Goal: Task Accomplishment & Management: Use online tool/utility

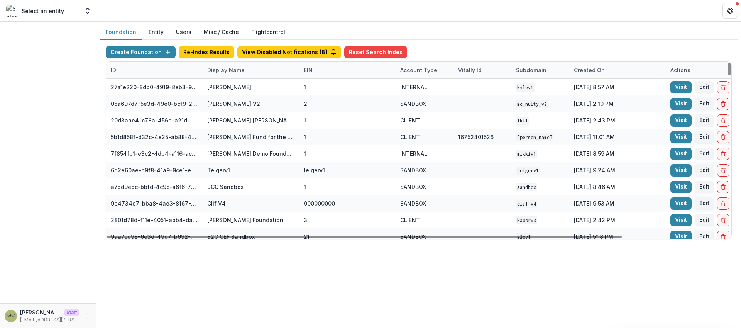
click at [241, 72] on div "Display Name" at bounding box center [226, 70] width 47 height 8
click at [232, 89] on input at bounding box center [250, 87] width 93 height 12
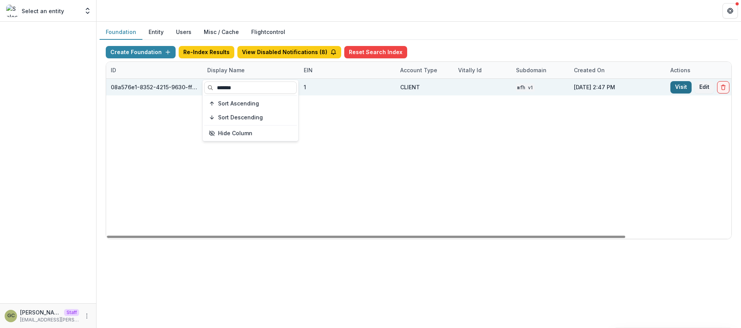
type input "*******"
click at [683, 88] on link "Visit" at bounding box center [681, 87] width 21 height 12
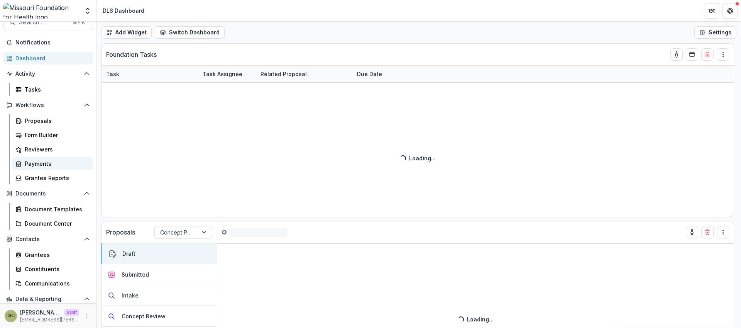
scroll to position [14, 0]
click at [42, 91] on div "Tasks" at bounding box center [56, 89] width 62 height 8
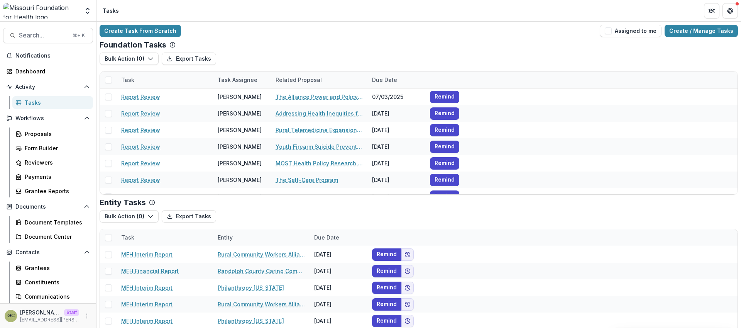
click at [388, 42] on div "Foundation Tasks" at bounding box center [419, 44] width 639 height 9
click at [327, 37] on div "Create Task From Scratch Assigned to me Create / Manage Tasks Foundation Tasks …" at bounding box center [419, 189] width 645 height 334
click at [296, 27] on div "Create Task From Scratch Assigned to me Create / Manage Tasks" at bounding box center [419, 31] width 639 height 12
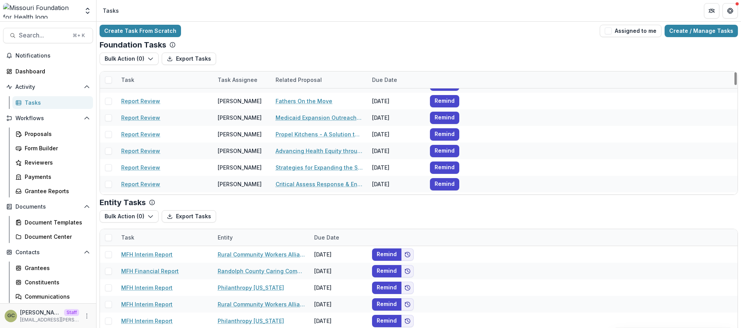
scroll to position [191, 0]
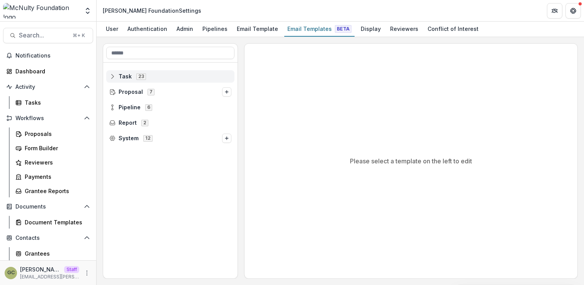
click at [132, 76] on span "Task 23" at bounding box center [170, 76] width 122 height 7
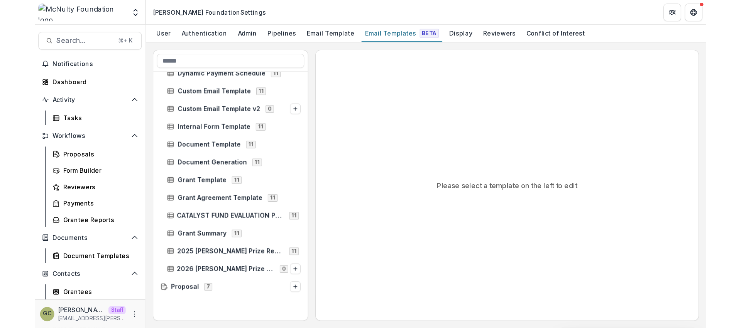
scroll to position [223, 0]
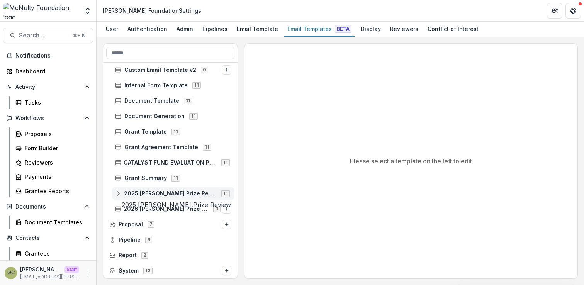
click at [143, 190] on span "2025 McNulty Prize Review" at bounding box center [170, 193] width 93 height 7
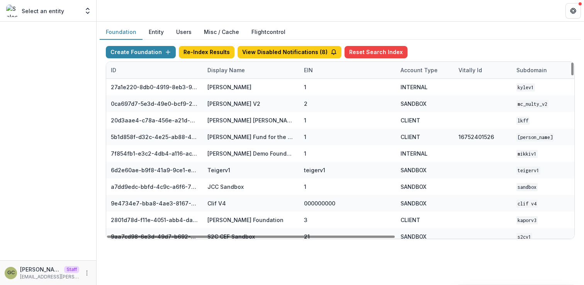
click at [223, 70] on div "Display Name" at bounding box center [226, 70] width 47 height 8
click at [227, 90] on input at bounding box center [250, 87] width 93 height 12
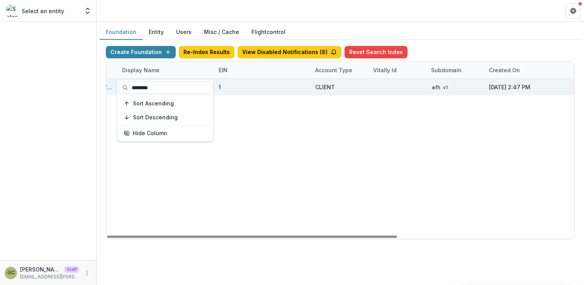
scroll to position [0, 285]
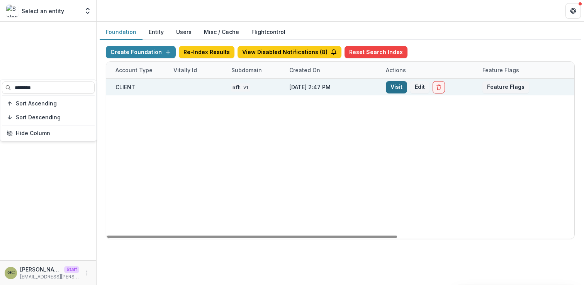
type input "********"
click at [390, 87] on link "Visit" at bounding box center [396, 87] width 21 height 12
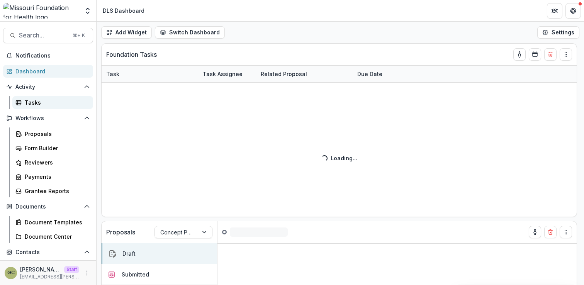
click at [35, 102] on div "Tasks" at bounding box center [56, 102] width 62 height 8
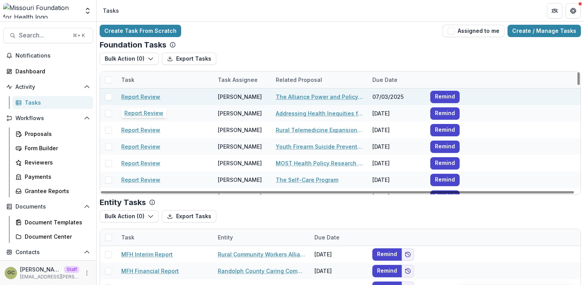
click at [149, 95] on link "Report Review" at bounding box center [140, 97] width 39 height 8
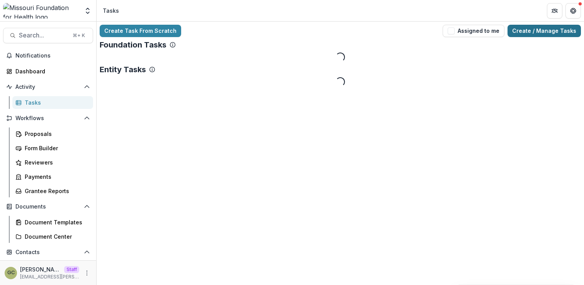
click at [544, 34] on link "Create / Manage Tasks" at bounding box center [543, 31] width 73 height 12
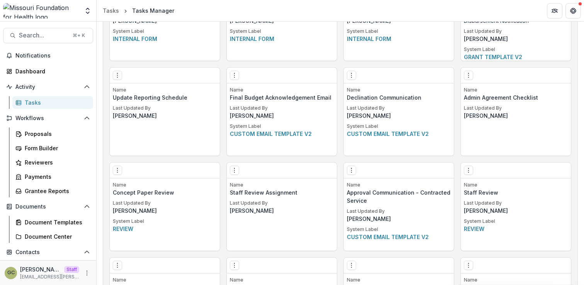
scroll to position [1411, 0]
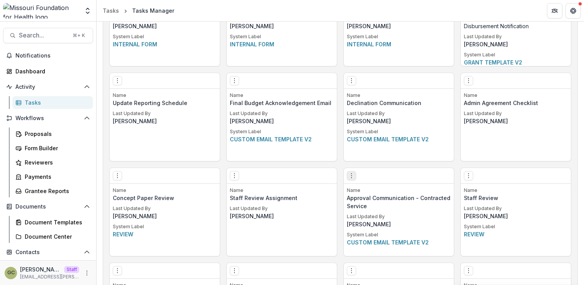
click at [354, 175] on button "Options" at bounding box center [351, 175] width 9 height 9
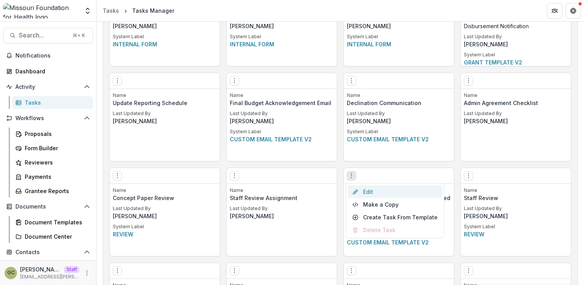
click at [366, 190] on link "Edit" at bounding box center [394, 191] width 95 height 13
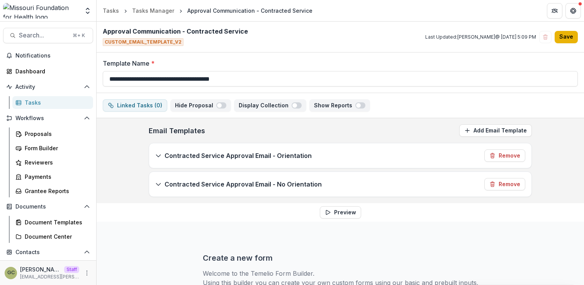
click at [563, 40] on button "Save" at bounding box center [565, 37] width 23 height 12
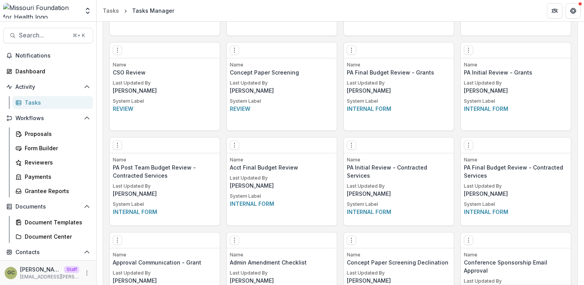
scroll to position [777, 0]
click at [352, 49] on icon "Options" at bounding box center [351, 50] width 6 height 6
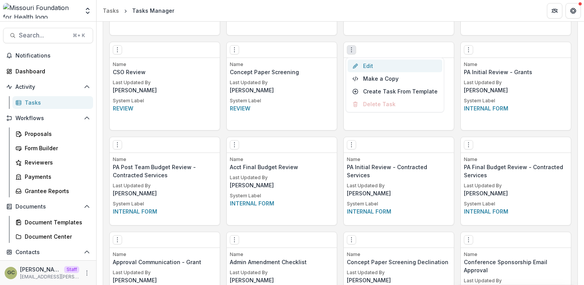
click at [366, 68] on link "Edit" at bounding box center [394, 65] width 95 height 13
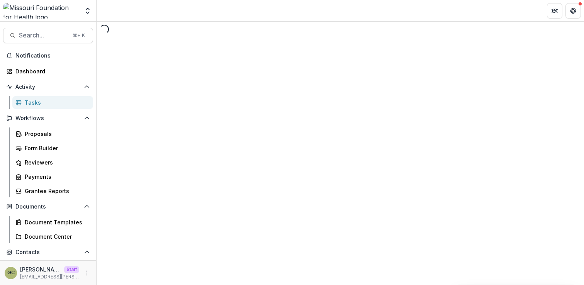
select select "********"
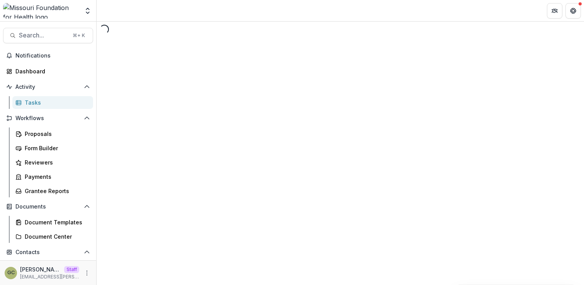
select select "********"
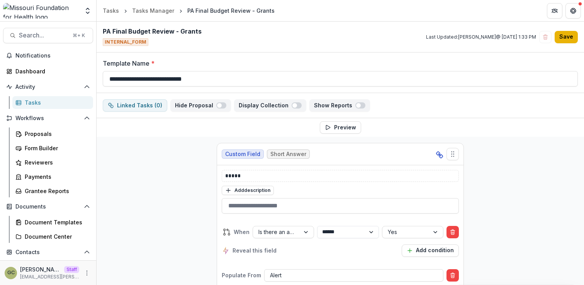
click at [563, 36] on button "Save" at bounding box center [565, 37] width 23 height 12
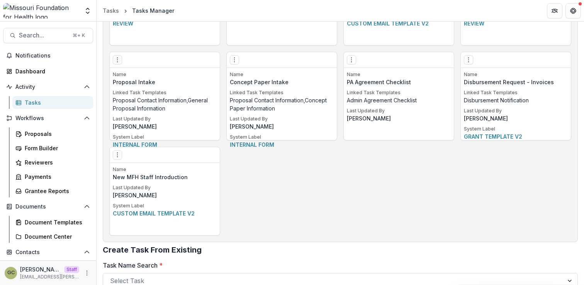
scroll to position [1622, 0]
click at [237, 60] on icon "Options" at bounding box center [234, 60] width 6 height 6
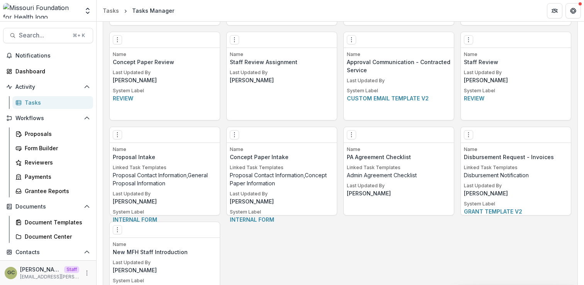
scroll to position [1451, 0]
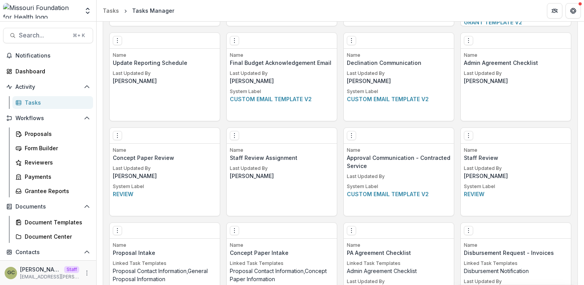
click at [62, 103] on div "Tasks" at bounding box center [56, 102] width 62 height 8
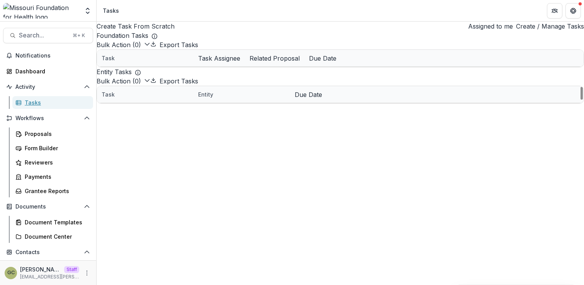
scroll to position [2578, 0]
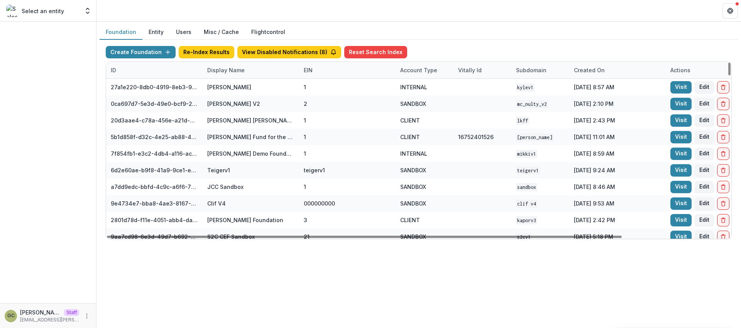
click at [232, 72] on div "Display Name" at bounding box center [226, 70] width 47 height 8
click at [244, 88] on input at bounding box center [250, 87] width 93 height 12
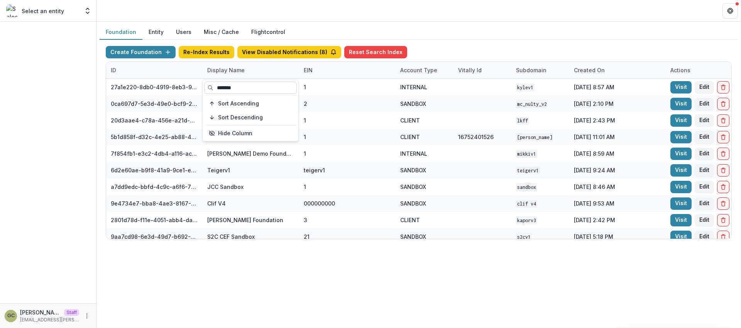
type input "********"
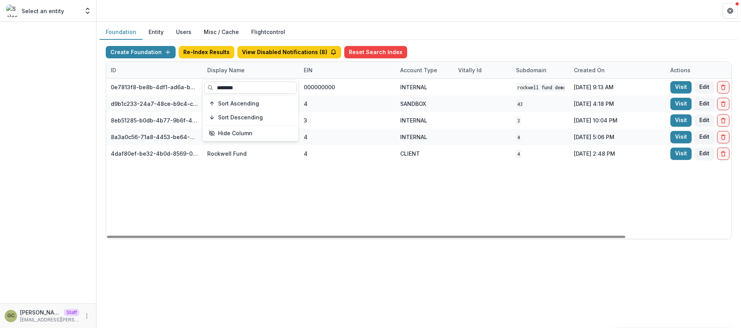
click at [259, 92] on input "********" at bounding box center [250, 87] width 93 height 12
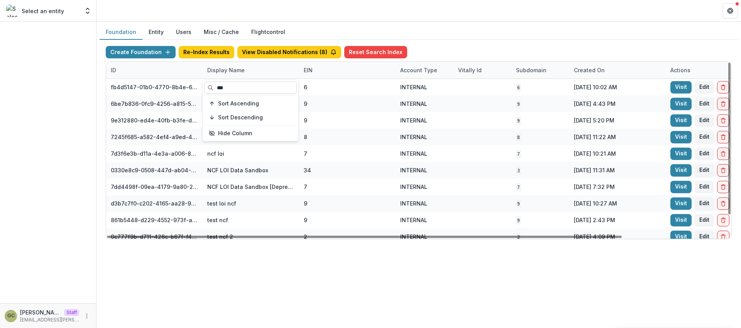
click at [260, 88] on input "***" at bounding box center [250, 87] width 93 height 12
type input "***"
click at [488, 44] on div "Create Foundation Re-Index Results View Disabled Notifications ( 8 ) Reset Sear…" at bounding box center [419, 142] width 639 height 205
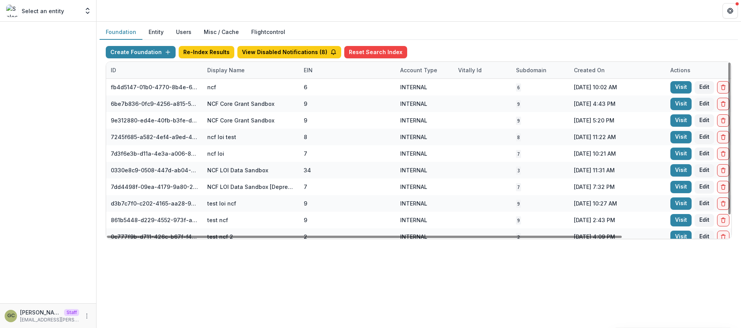
click at [242, 72] on div "Display Name" at bounding box center [226, 70] width 47 height 8
click at [237, 86] on input "***" at bounding box center [250, 87] width 93 height 12
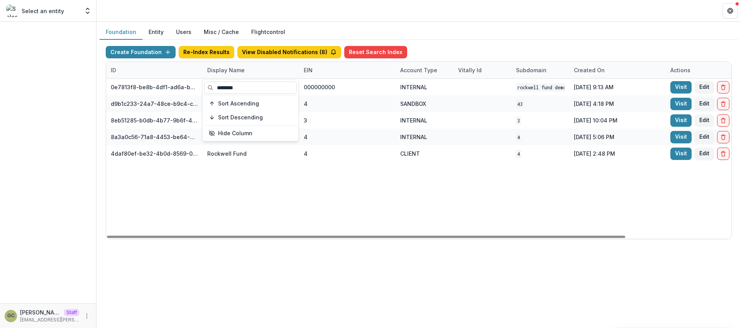
type input "********"
click at [442, 49] on div "Create Foundation Re-Index Results View Disabled Notifications ( 8 ) Reset Sear…" at bounding box center [419, 53] width 626 height 15
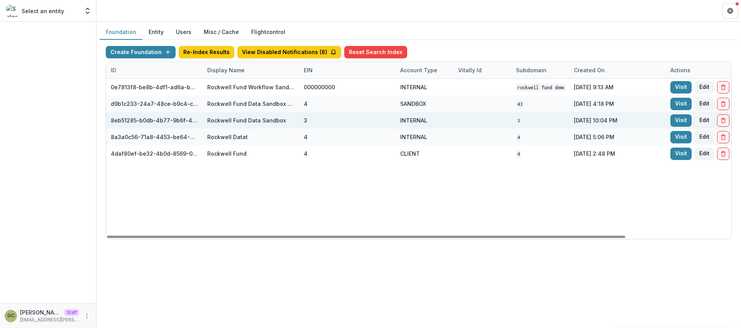
scroll to position [0, 24]
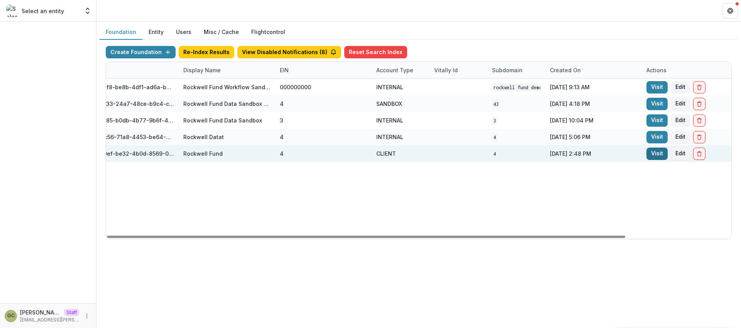
click at [651, 154] on link "Visit" at bounding box center [657, 153] width 21 height 12
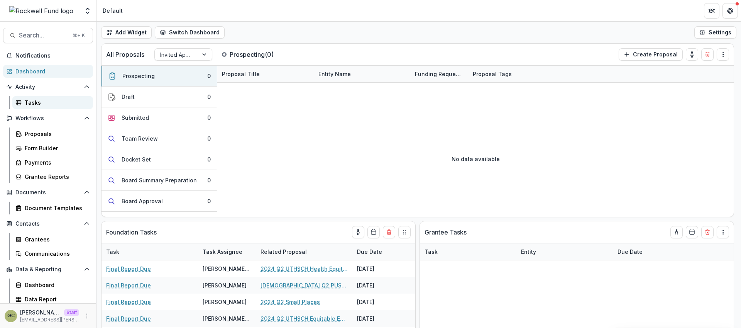
click at [24, 103] on link "Tasks" at bounding box center [52, 102] width 81 height 13
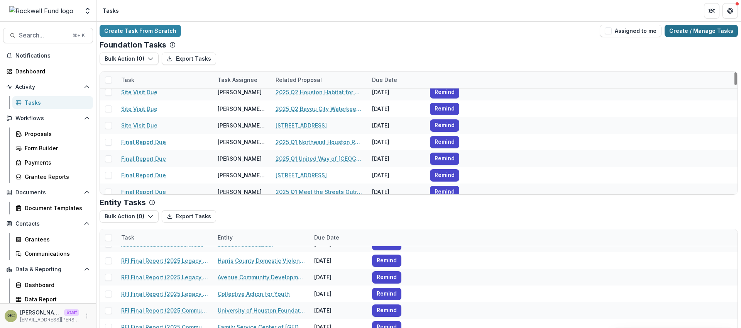
click at [702, 31] on link "Create / Manage Tasks" at bounding box center [701, 31] width 73 height 12
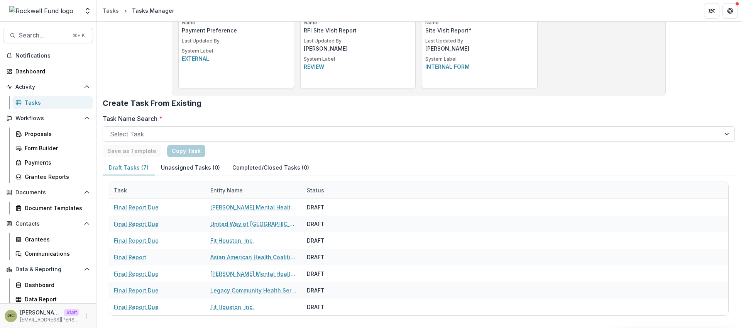
scroll to position [473, 0]
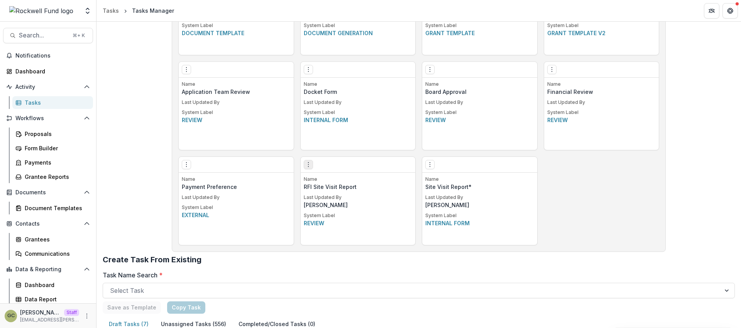
click at [310, 167] on button "Options" at bounding box center [308, 164] width 9 height 9
click at [322, 177] on link "Edit" at bounding box center [352, 180] width 95 height 13
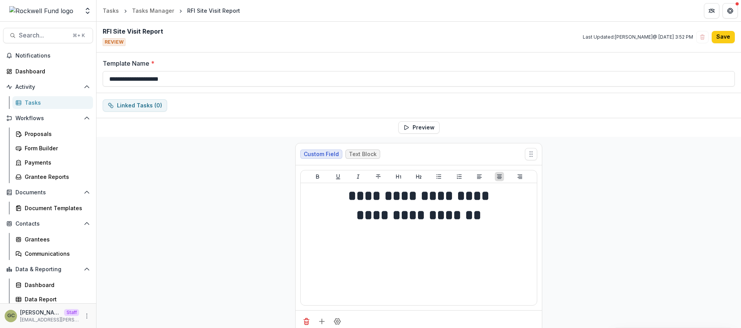
click at [726, 37] on button "Save" at bounding box center [723, 37] width 23 height 12
